Goal: Browse casually

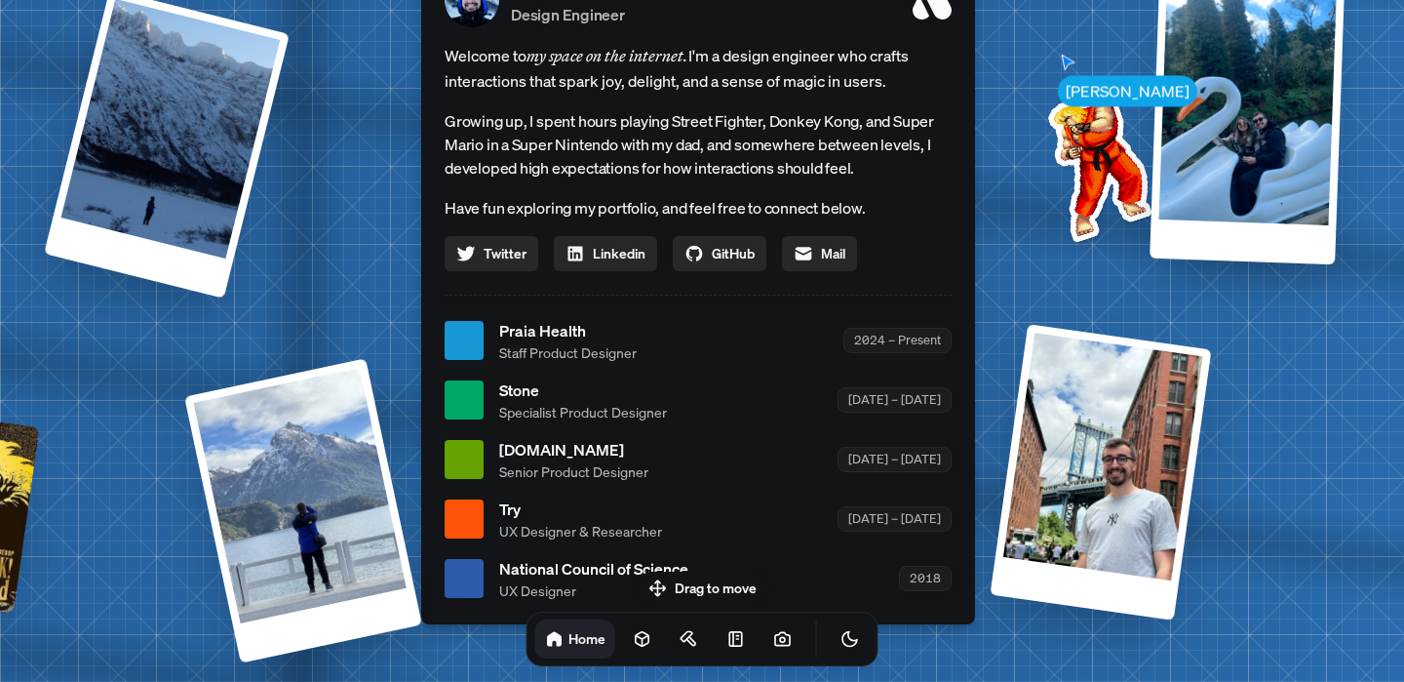
click at [472, 515] on div at bounding box center [464, 518] width 39 height 39
drag, startPoint x: 477, startPoint y: 579, endPoint x: 629, endPoint y: 457, distance: 194.9
click at [484, 559] on div at bounding box center [464, 578] width 39 height 39
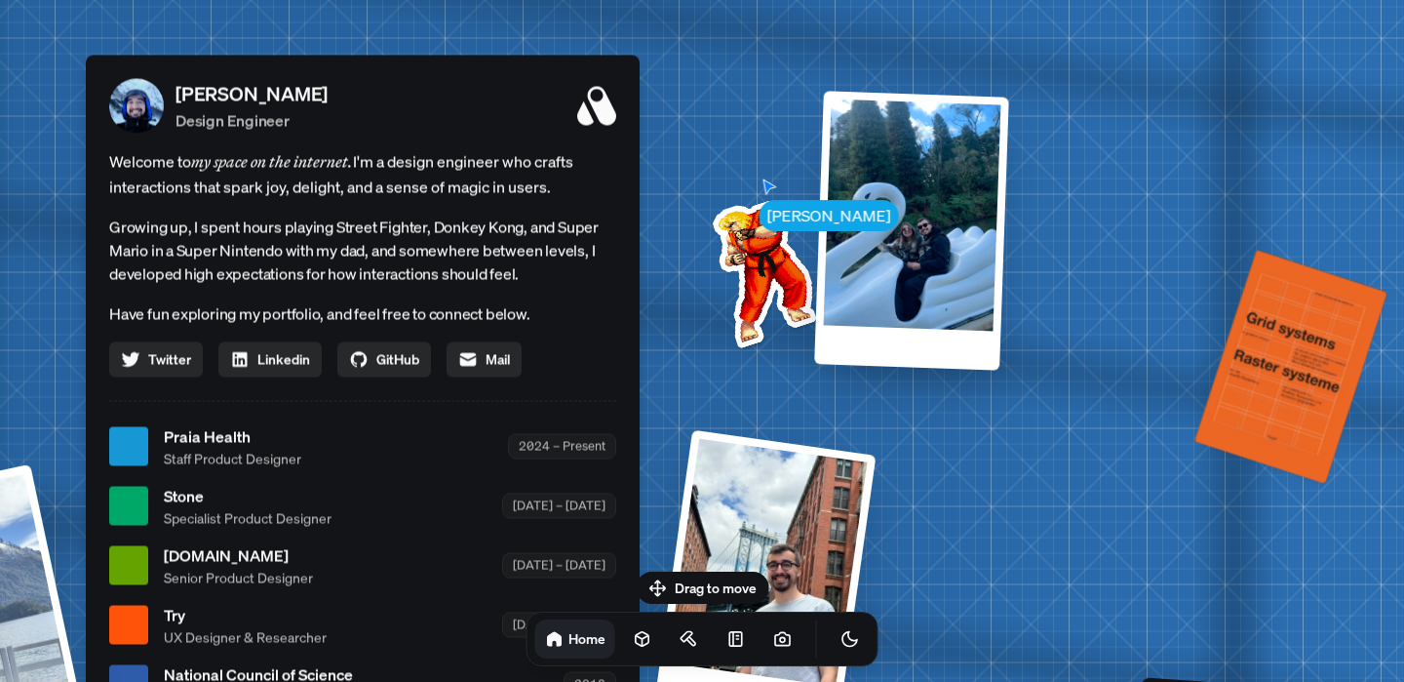
drag, startPoint x: 629, startPoint y: 457, endPoint x: 142, endPoint y: 683, distance: 536.5
click at [142, 0] on html "[PERSON_NAME] [PERSON_NAME] Design Engineer Welcome to my space on the internet…" at bounding box center [702, 0] width 1404 height 0
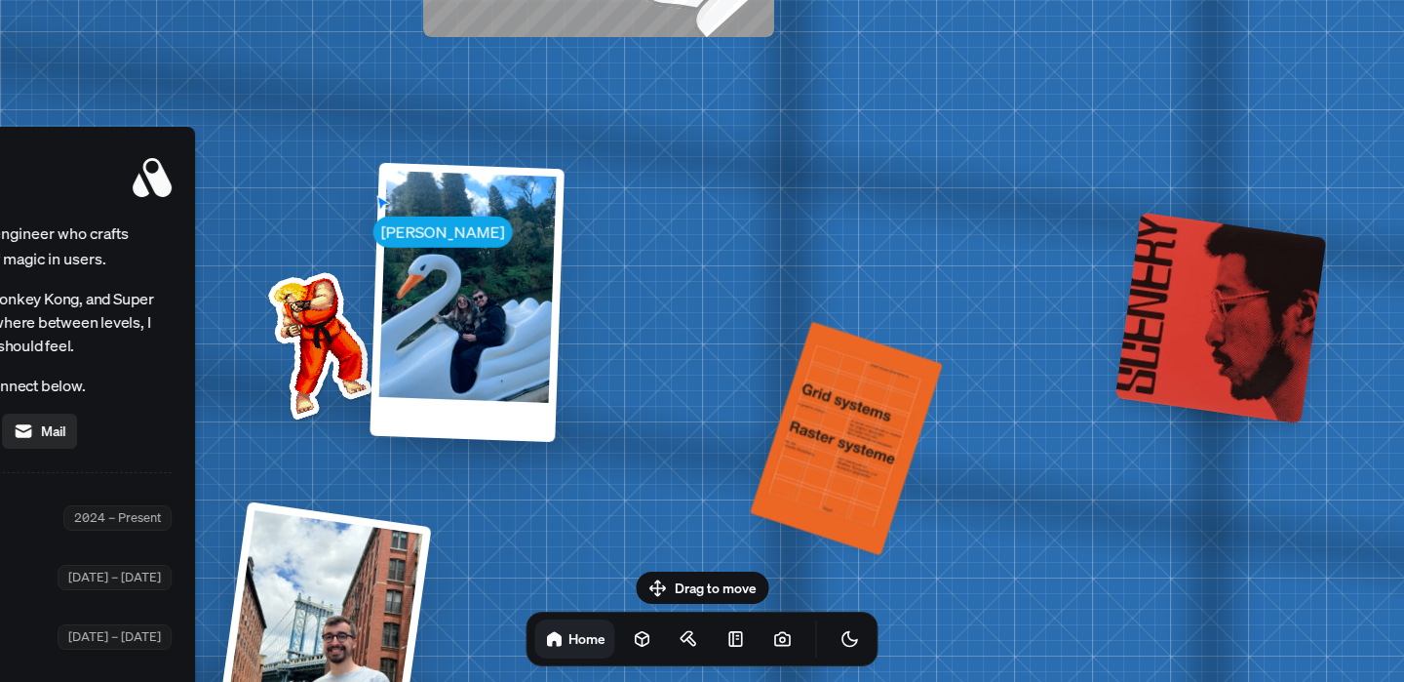
drag, startPoint x: 922, startPoint y: 396, endPoint x: 471, endPoint y: 489, distance: 461.0
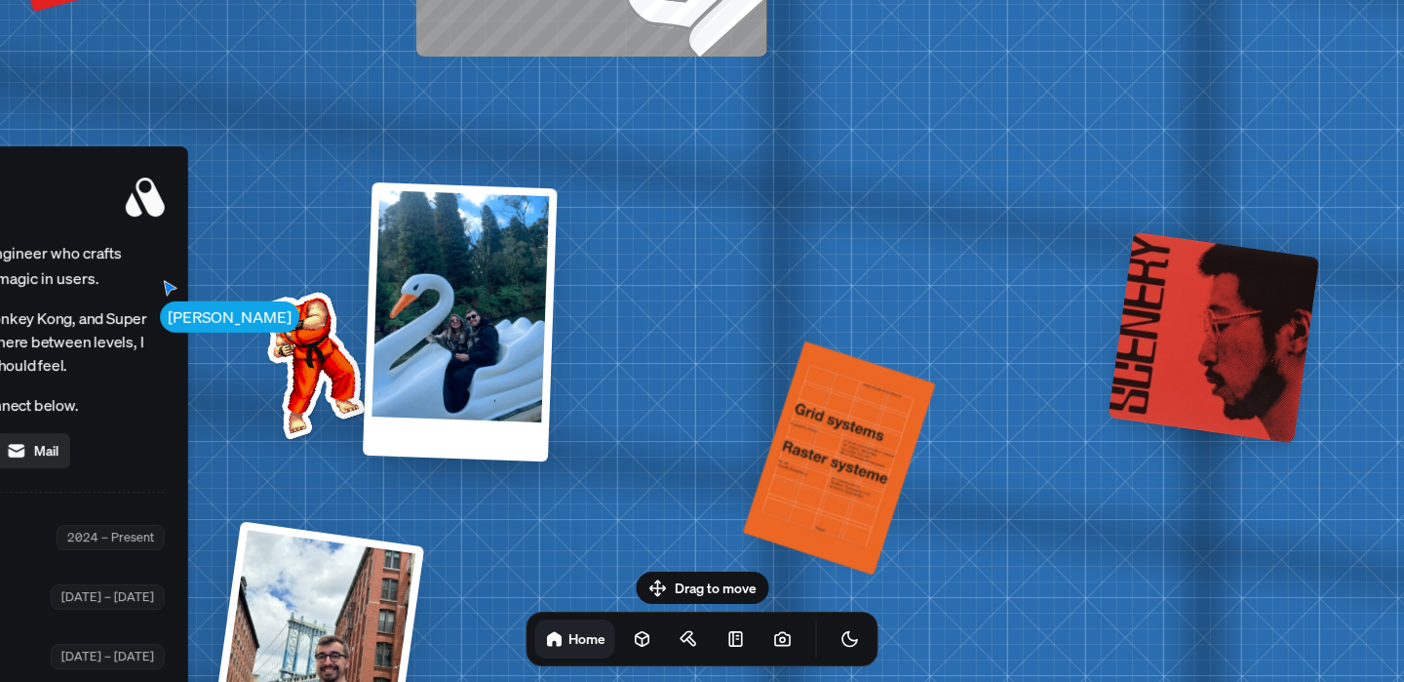
drag, startPoint x: 627, startPoint y: 121, endPoint x: 888, endPoint y: 418, distance: 395.9
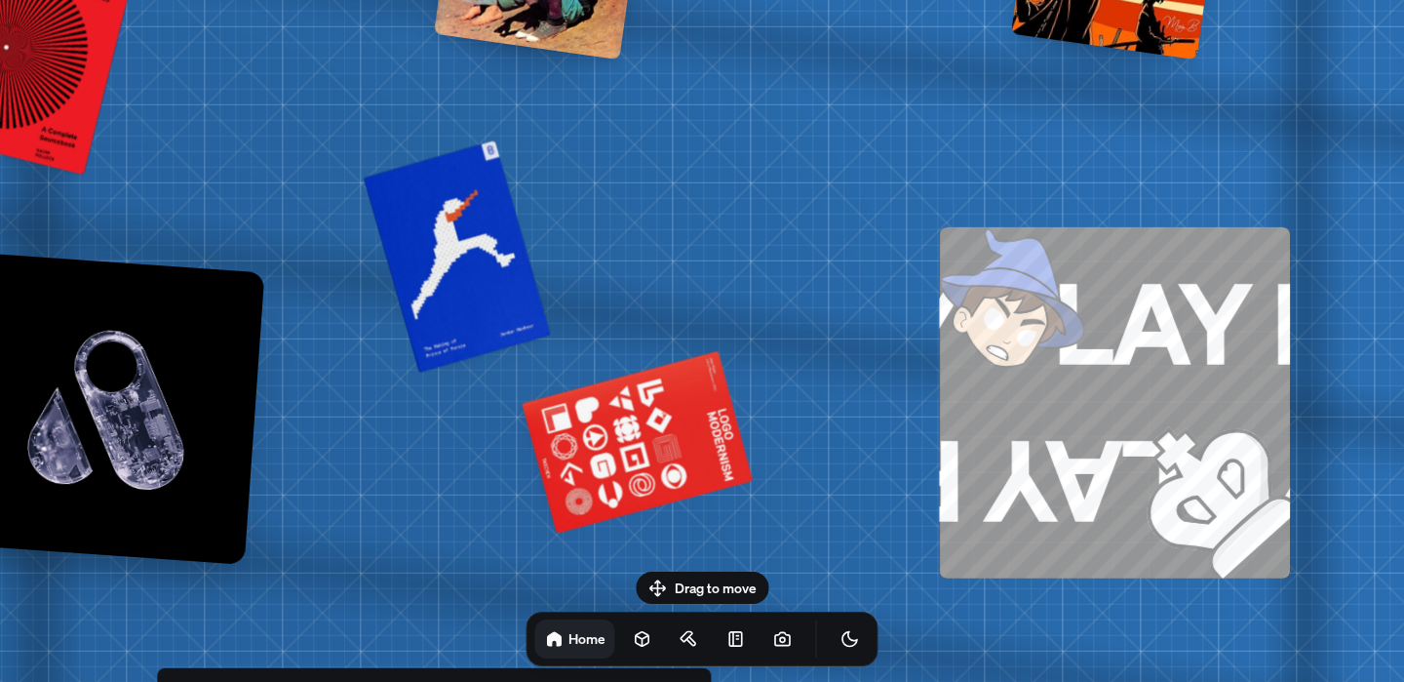
drag, startPoint x: 661, startPoint y: 173, endPoint x: 934, endPoint y: 407, distance: 359.6
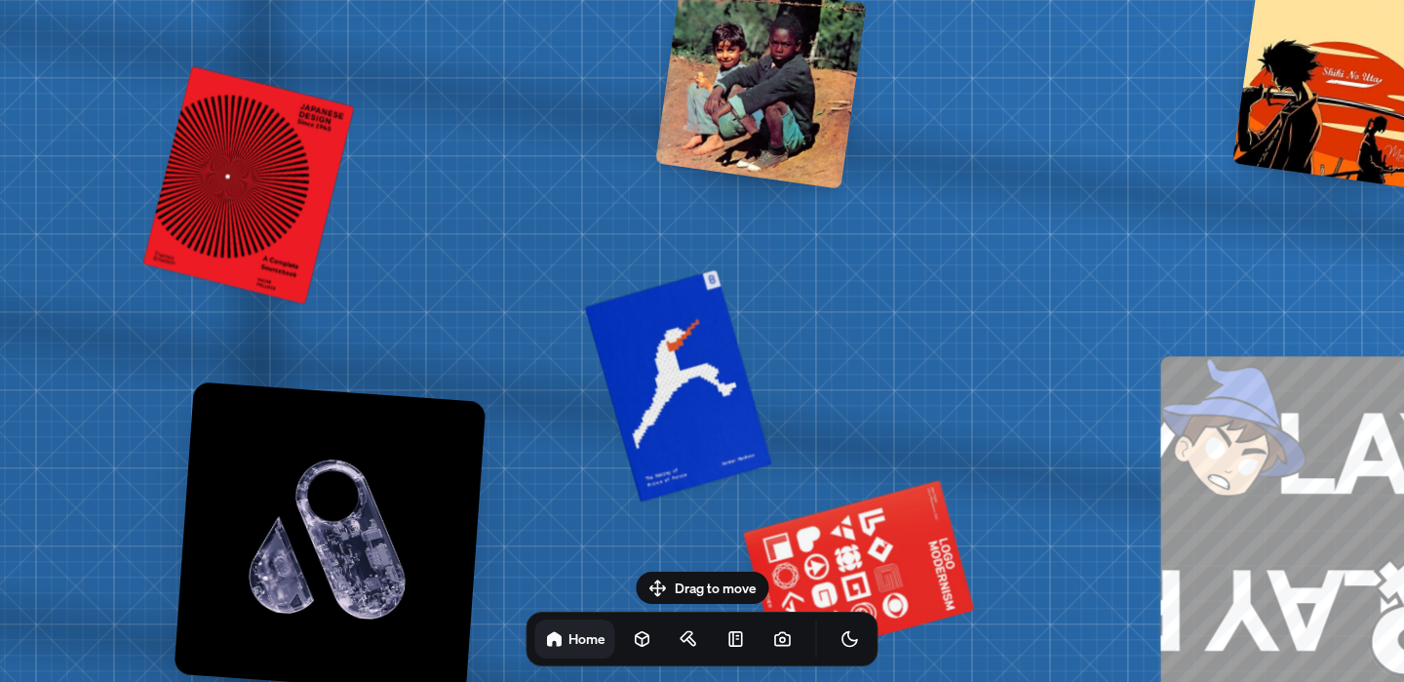
drag, startPoint x: 670, startPoint y: 284, endPoint x: 878, endPoint y: 406, distance: 240.8
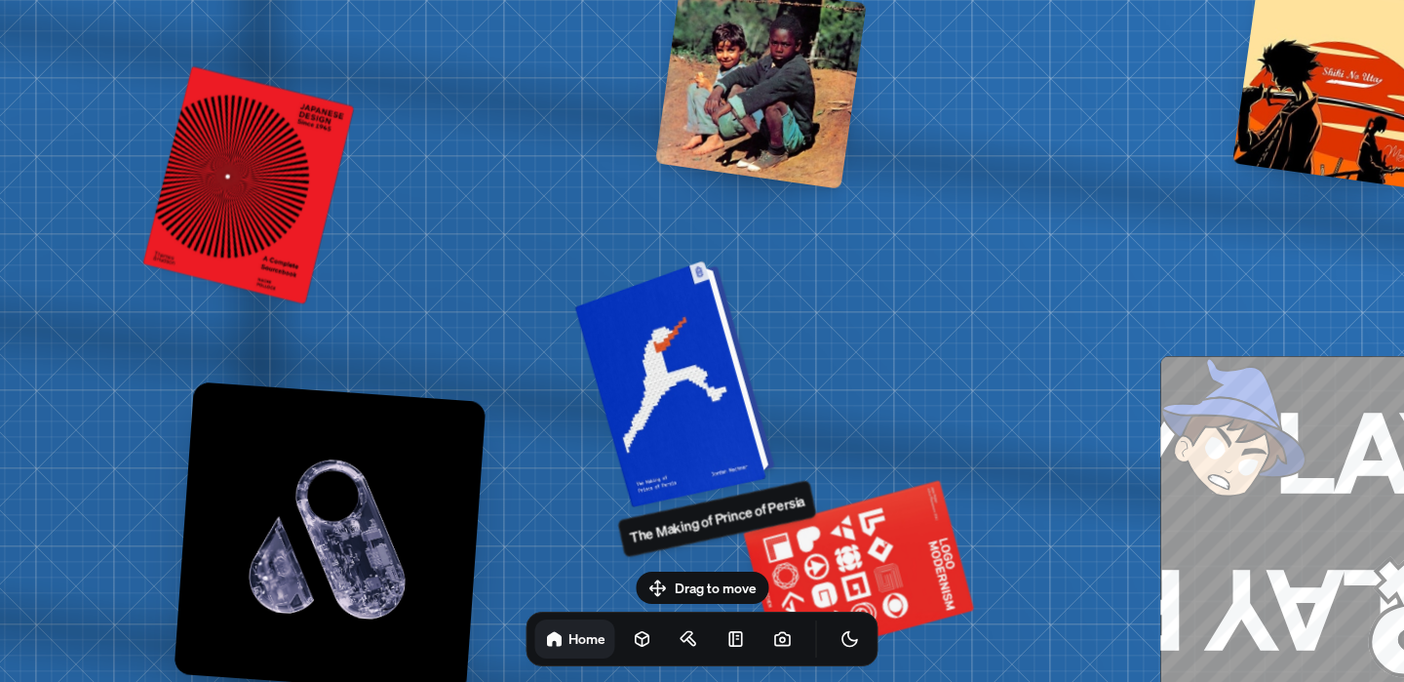
click at [673, 355] on div at bounding box center [685, 379] width 179 height 229
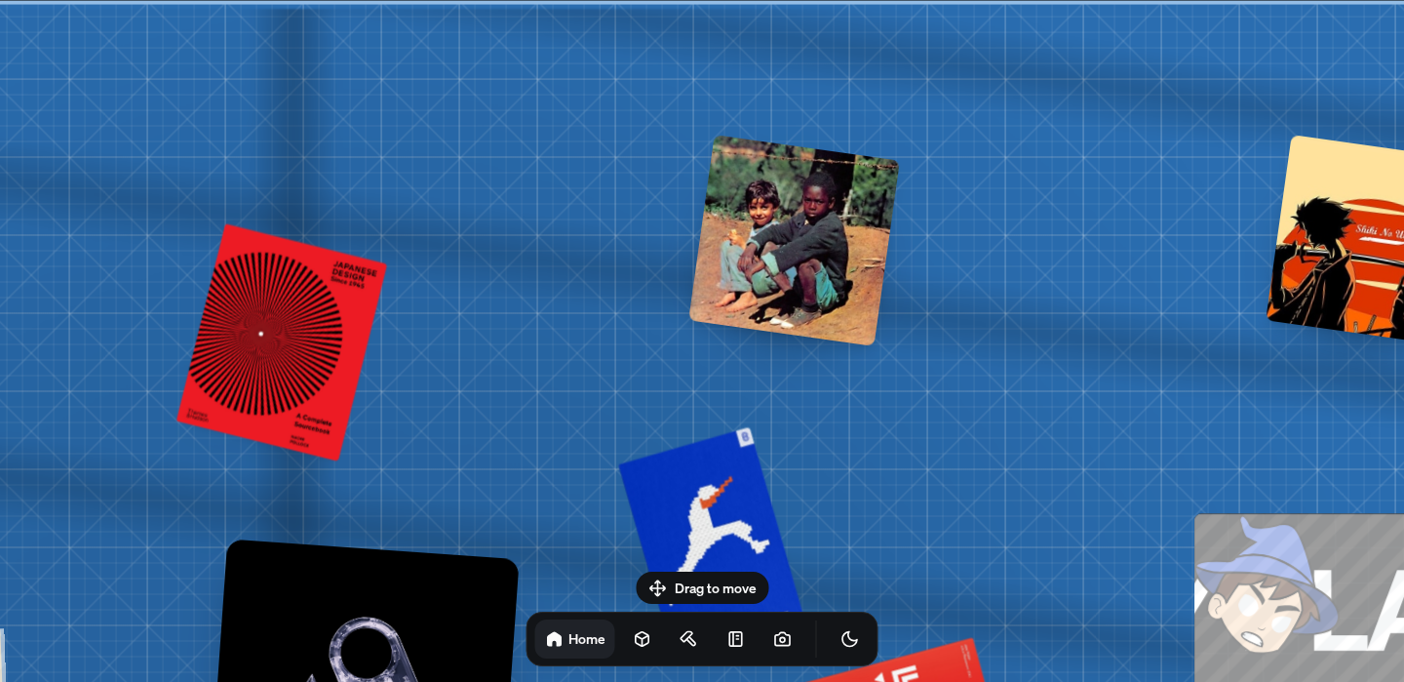
drag, startPoint x: 730, startPoint y: 81, endPoint x: 761, endPoint y: 399, distance: 319.3
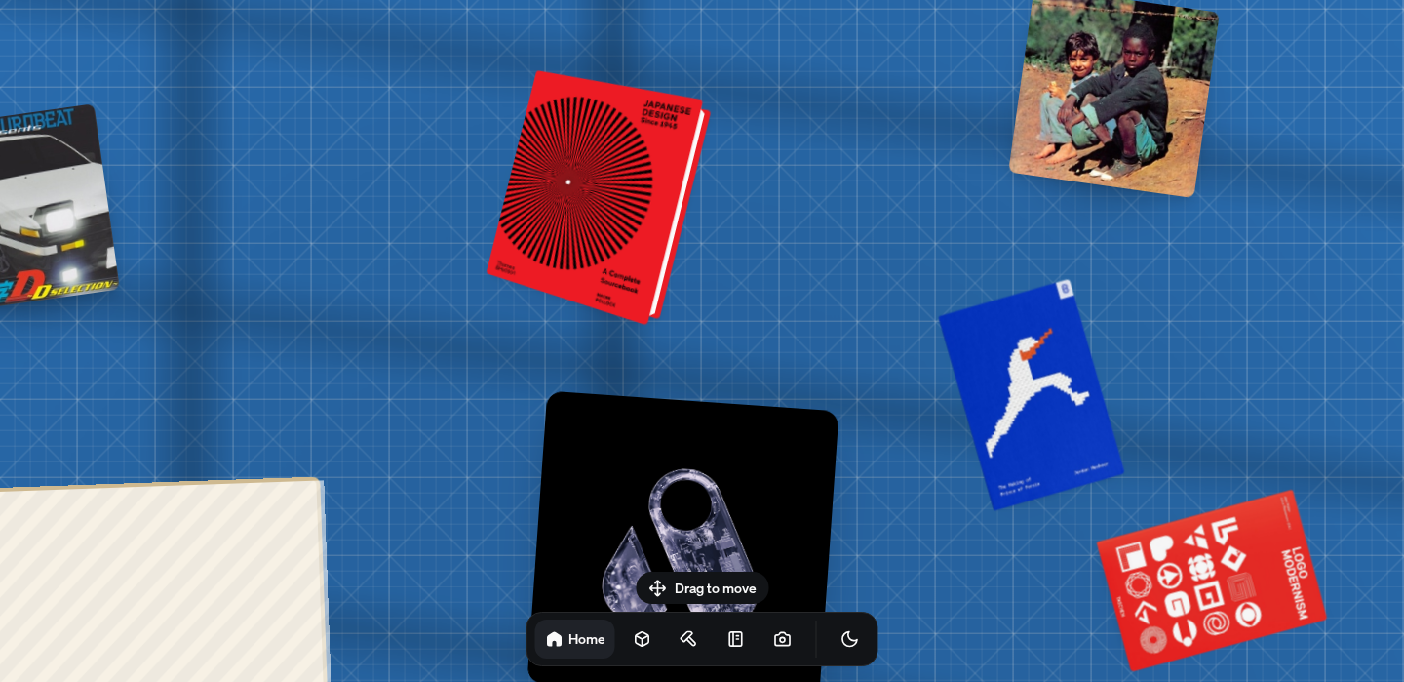
drag, startPoint x: 291, startPoint y: 326, endPoint x: 683, endPoint y: 219, distance: 406.1
click at [683, 219] on div at bounding box center [609, 200] width 203 height 237
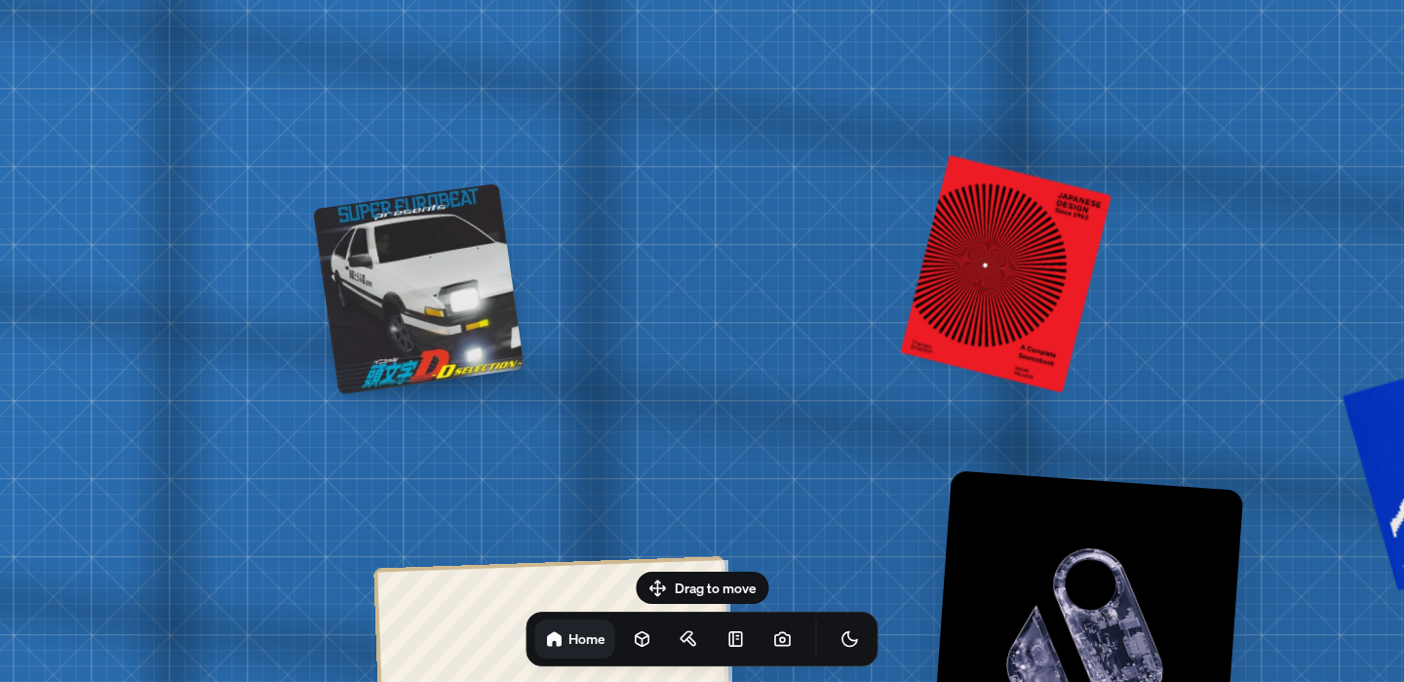
drag, startPoint x: 74, startPoint y: 203, endPoint x: 499, endPoint y: 256, distance: 428.5
click at [499, 256] on div at bounding box center [419, 288] width 212 height 212
